Goal: Task Accomplishment & Management: Manage account settings

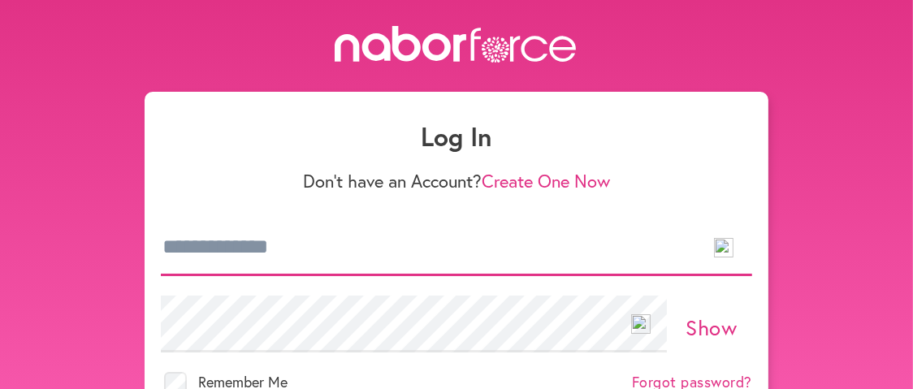
click at [725, 248] on img at bounding box center [724, 248] width 20 height 20
click at [389, 249] on input "email" at bounding box center [457, 247] width 592 height 57
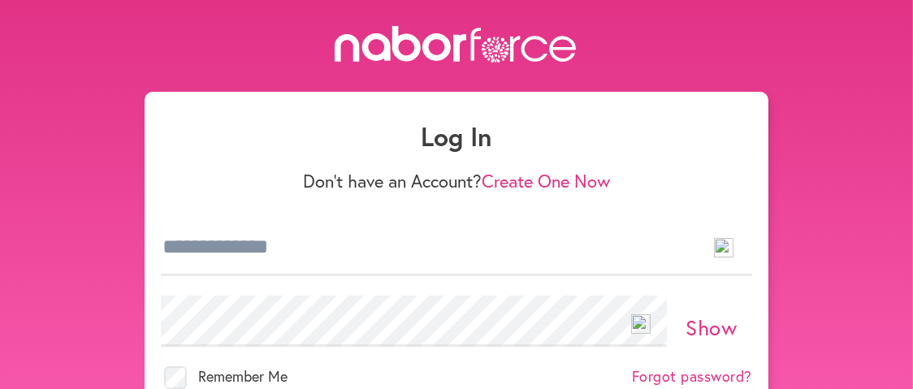
scroll to position [80, 0]
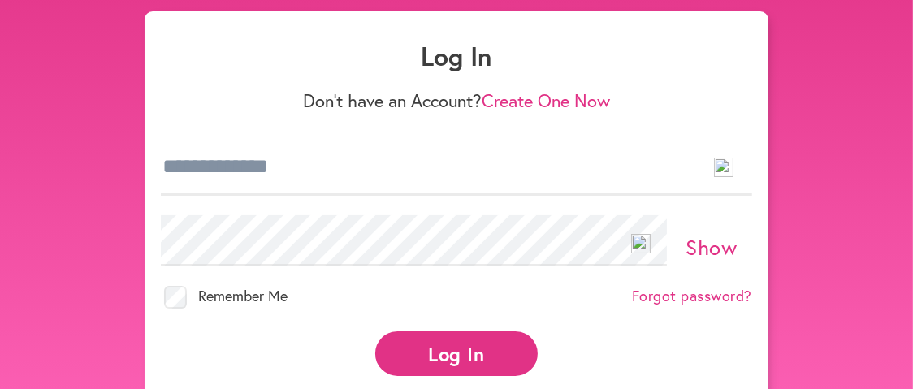
click at [740, 237] on label "Show" at bounding box center [711, 247] width 81 height 25
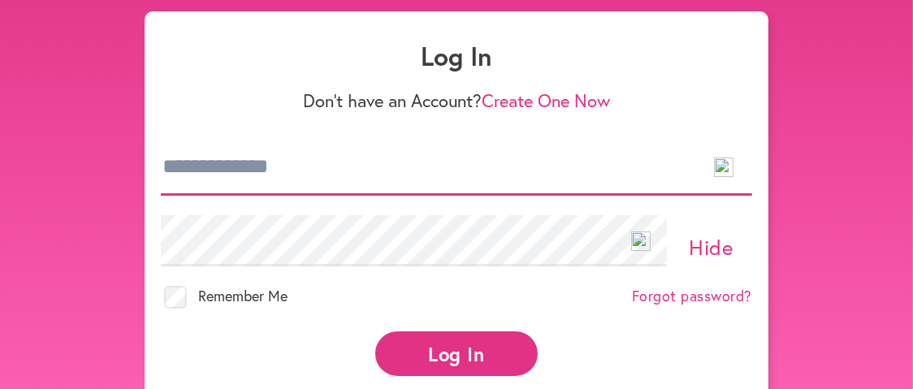
click at [419, 171] on input "email" at bounding box center [457, 167] width 592 height 57
type input "**********"
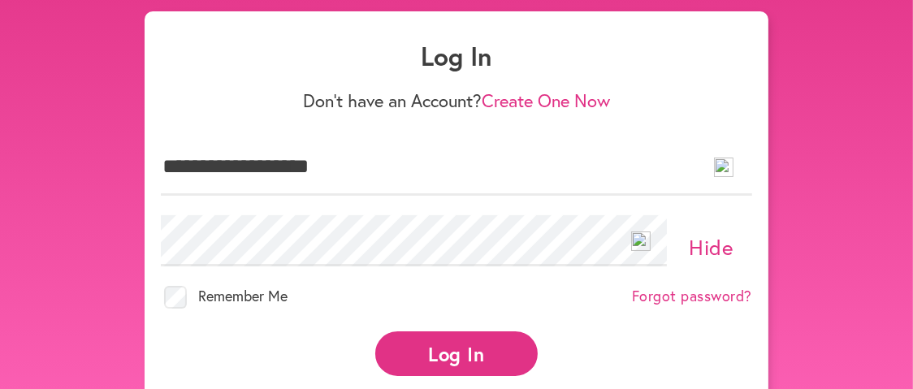
click at [468, 371] on button "Log In" at bounding box center [456, 354] width 163 height 45
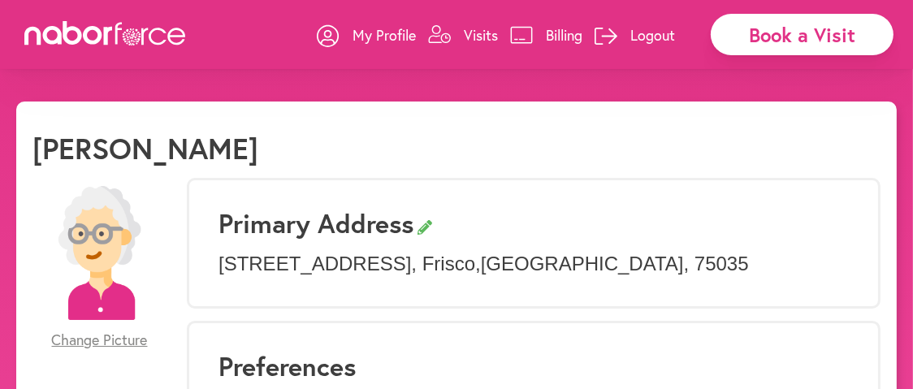
click at [123, 152] on h1 "[PERSON_NAME]" at bounding box center [146, 148] width 226 height 35
click at [379, 31] on p "My Profile" at bounding box center [384, 35] width 63 height 20
click at [378, 33] on p "My Profile" at bounding box center [384, 35] width 63 height 20
click at [373, 32] on p "My Profile" at bounding box center [384, 35] width 63 height 20
click at [114, 153] on h1 "[PERSON_NAME]" at bounding box center [146, 148] width 226 height 35
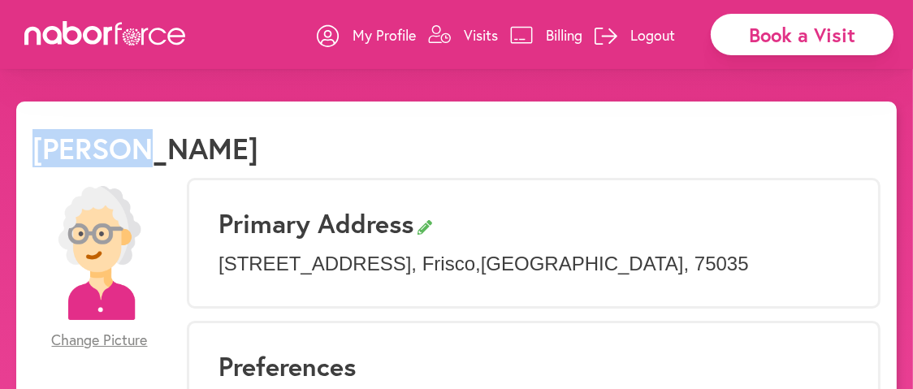
click at [112, 153] on h1 "[PERSON_NAME]" at bounding box center [146, 148] width 226 height 35
click at [63, 151] on h1 "[PERSON_NAME]" at bounding box center [146, 148] width 226 height 35
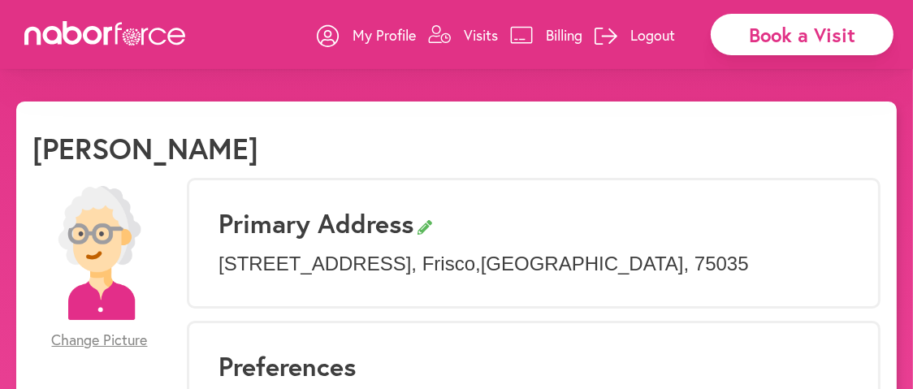
click at [374, 35] on p "My Profile" at bounding box center [384, 35] width 63 height 20
click at [474, 34] on p "Visits" at bounding box center [481, 35] width 34 height 20
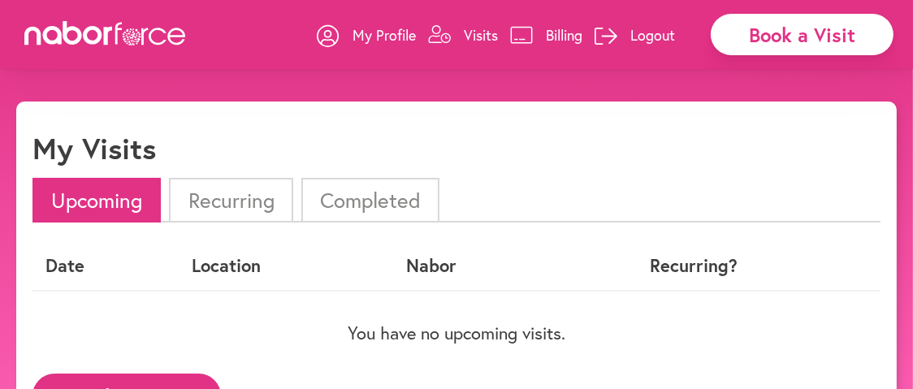
click at [384, 33] on p "My Profile" at bounding box center [384, 35] width 63 height 20
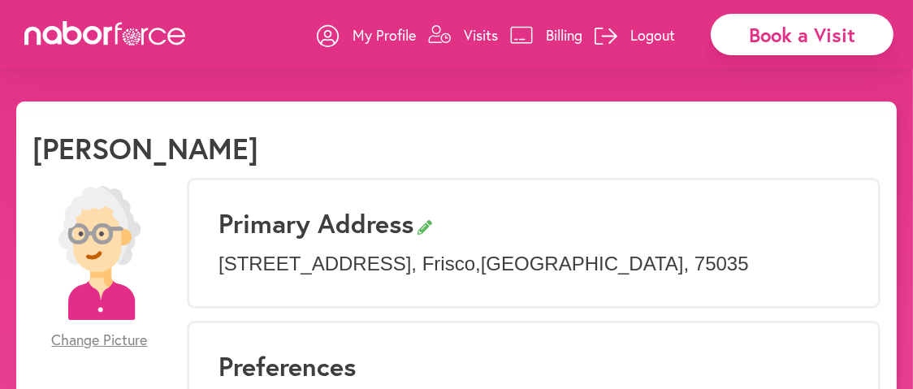
click at [764, 27] on div "Book a Visit" at bounding box center [802, 34] width 183 height 41
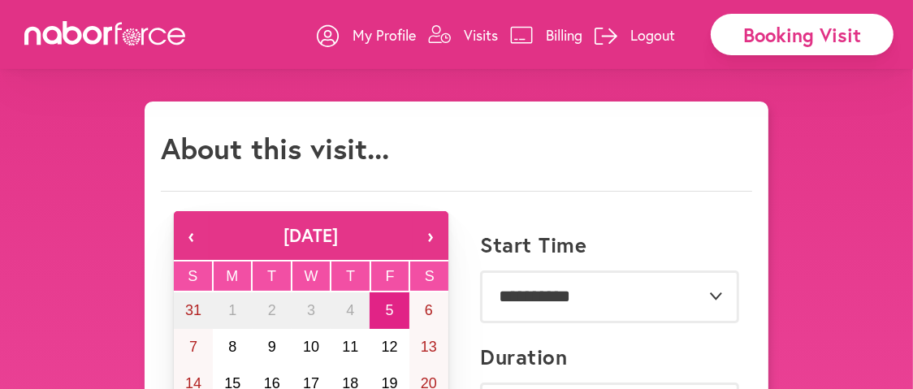
drag, startPoint x: 821, startPoint y: 17, endPoint x: 831, endPoint y: 32, distance: 18.0
click at [821, 17] on div "Booking Visit" at bounding box center [802, 34] width 183 height 41
click at [829, 49] on div "Booking Visit" at bounding box center [802, 34] width 183 height 41
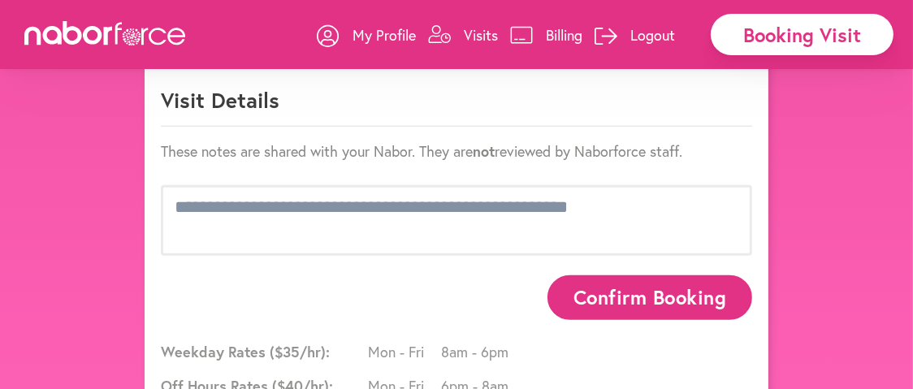
scroll to position [1046, 0]
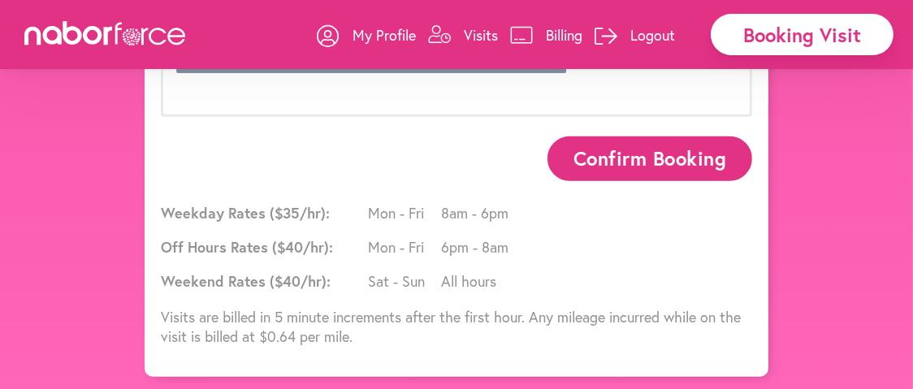
click at [154, 33] on icon at bounding box center [105, 33] width 163 height 24
